Goal: Task Accomplishment & Management: Complete application form

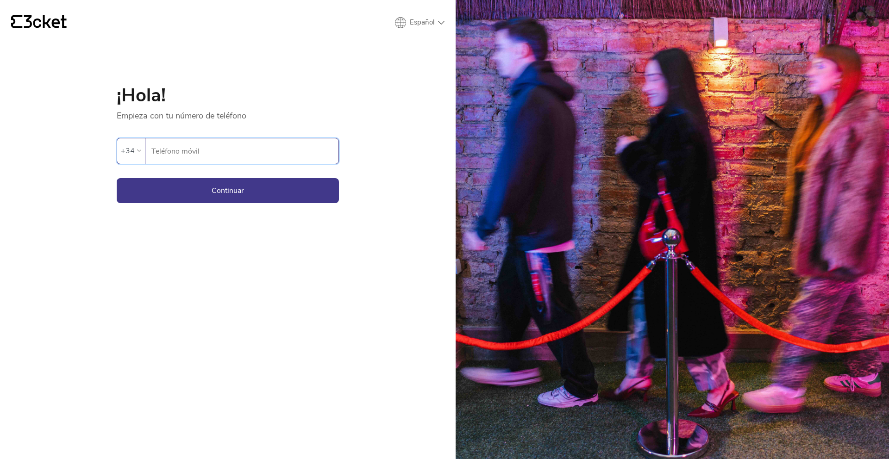
click at [312, 146] on input "Teléfono móvil" at bounding box center [245, 150] width 188 height 25
type input "637060026"
click at [230, 208] on div "{' '} Español English Português Español ¡Hola! Empieza con tu número de teléfon…" at bounding box center [228, 229] width 456 height 459
click at [241, 196] on button "Continuar" at bounding box center [228, 190] width 222 height 25
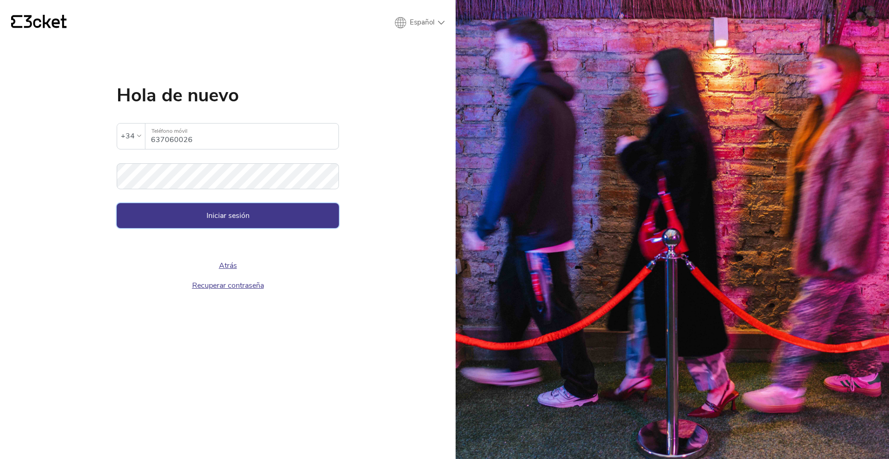
click at [140, 221] on button "Iniciar sesión" at bounding box center [228, 215] width 222 height 25
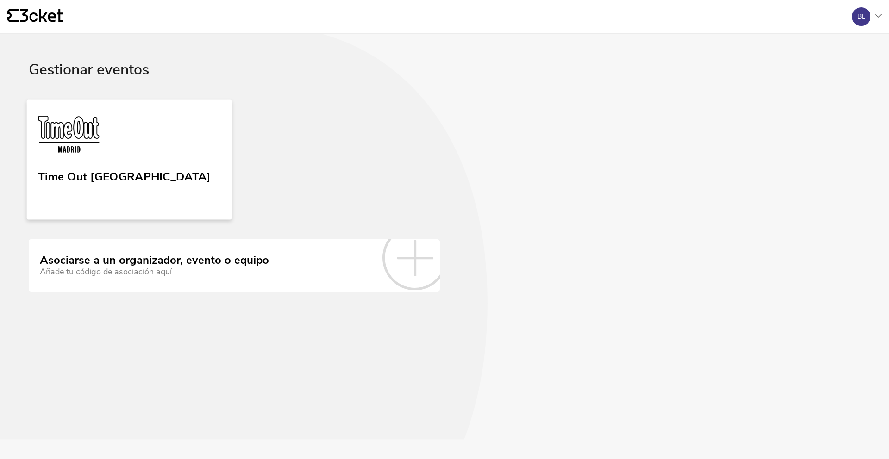
click at [130, 183] on link "Time Out Madrid" at bounding box center [129, 160] width 205 height 120
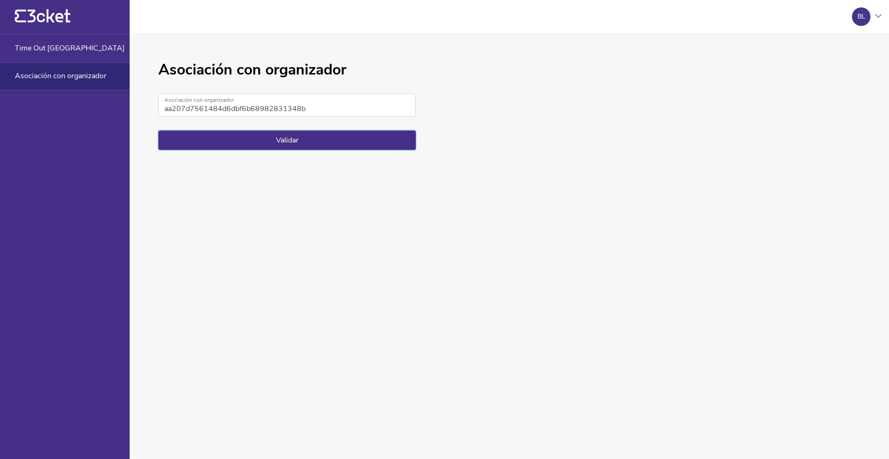
click at [345, 137] on button "Validar" at bounding box center [286, 140] width 257 height 19
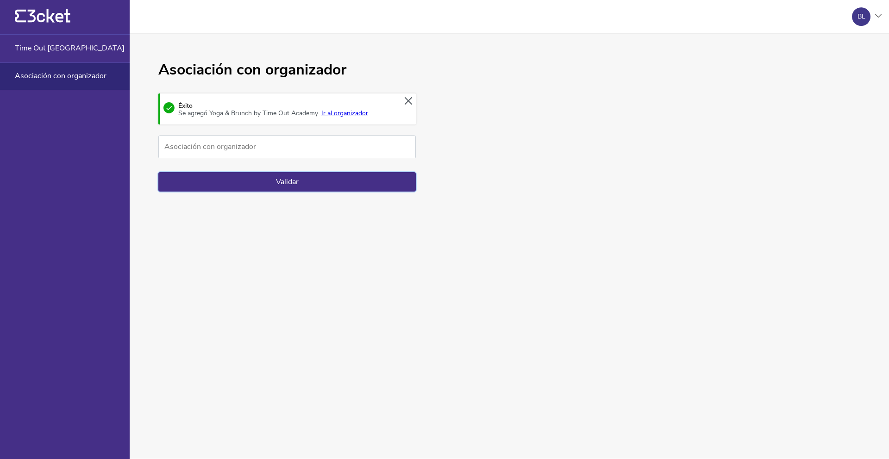
click at [275, 181] on button "Validar" at bounding box center [286, 181] width 257 height 19
click at [409, 103] on icon at bounding box center [408, 101] width 7 height 8
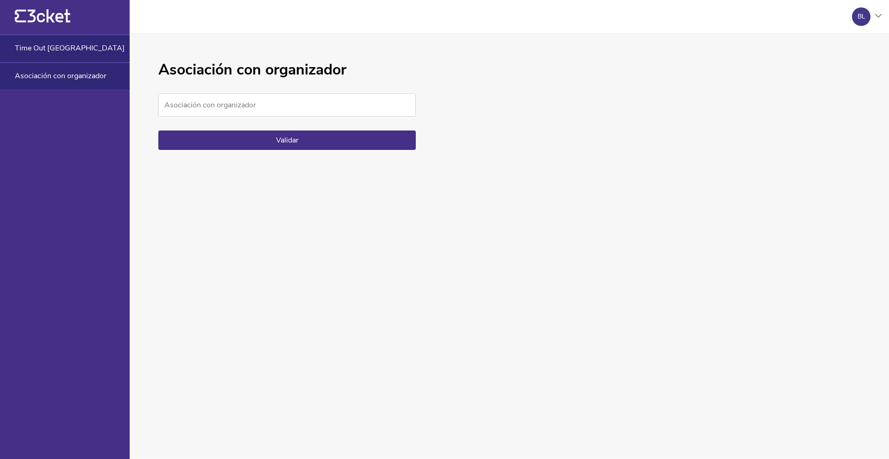
click at [42, 47] on span "Time Out [GEOGRAPHIC_DATA]" at bounding box center [70, 48] width 110 height 8
